Goal: Information Seeking & Learning: Learn about a topic

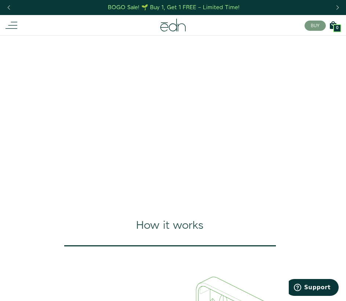
click at [14, 29] on icon at bounding box center [12, 25] width 12 height 12
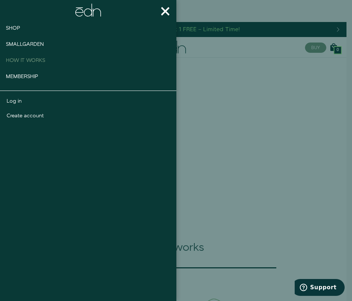
click at [25, 60] on span "How It works" at bounding box center [25, 60] width 39 height 7
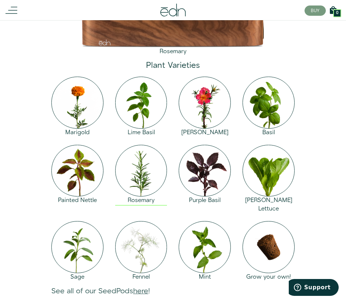
scroll to position [841, 0]
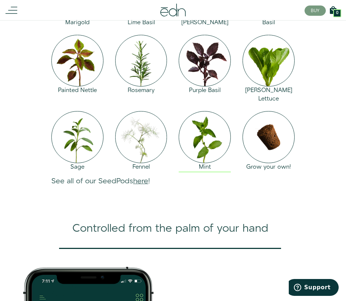
click at [217, 132] on img at bounding box center [205, 137] width 52 height 52
